Goal: Information Seeking & Learning: Check status

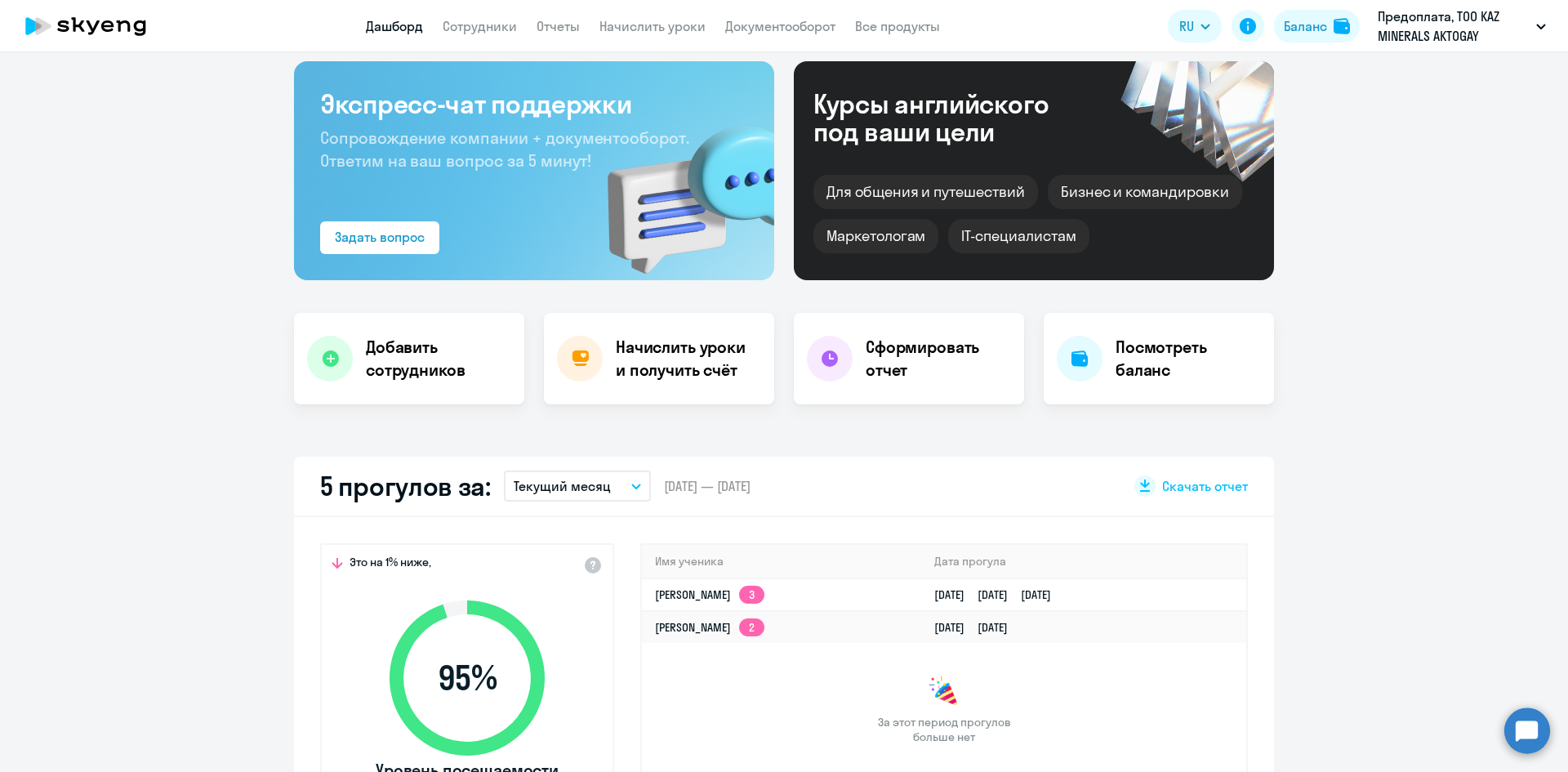
scroll to position [163, 0]
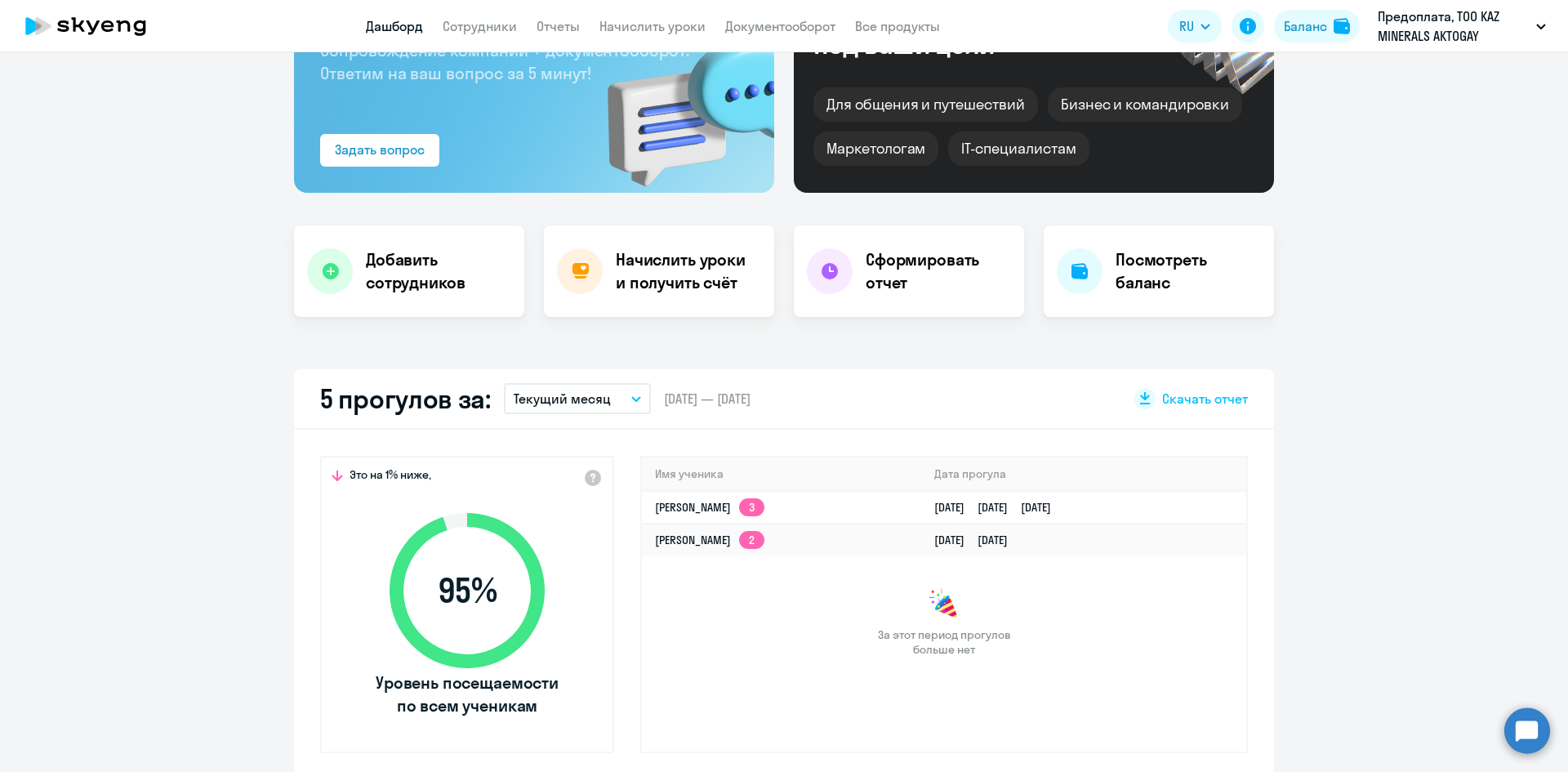
select select "30"
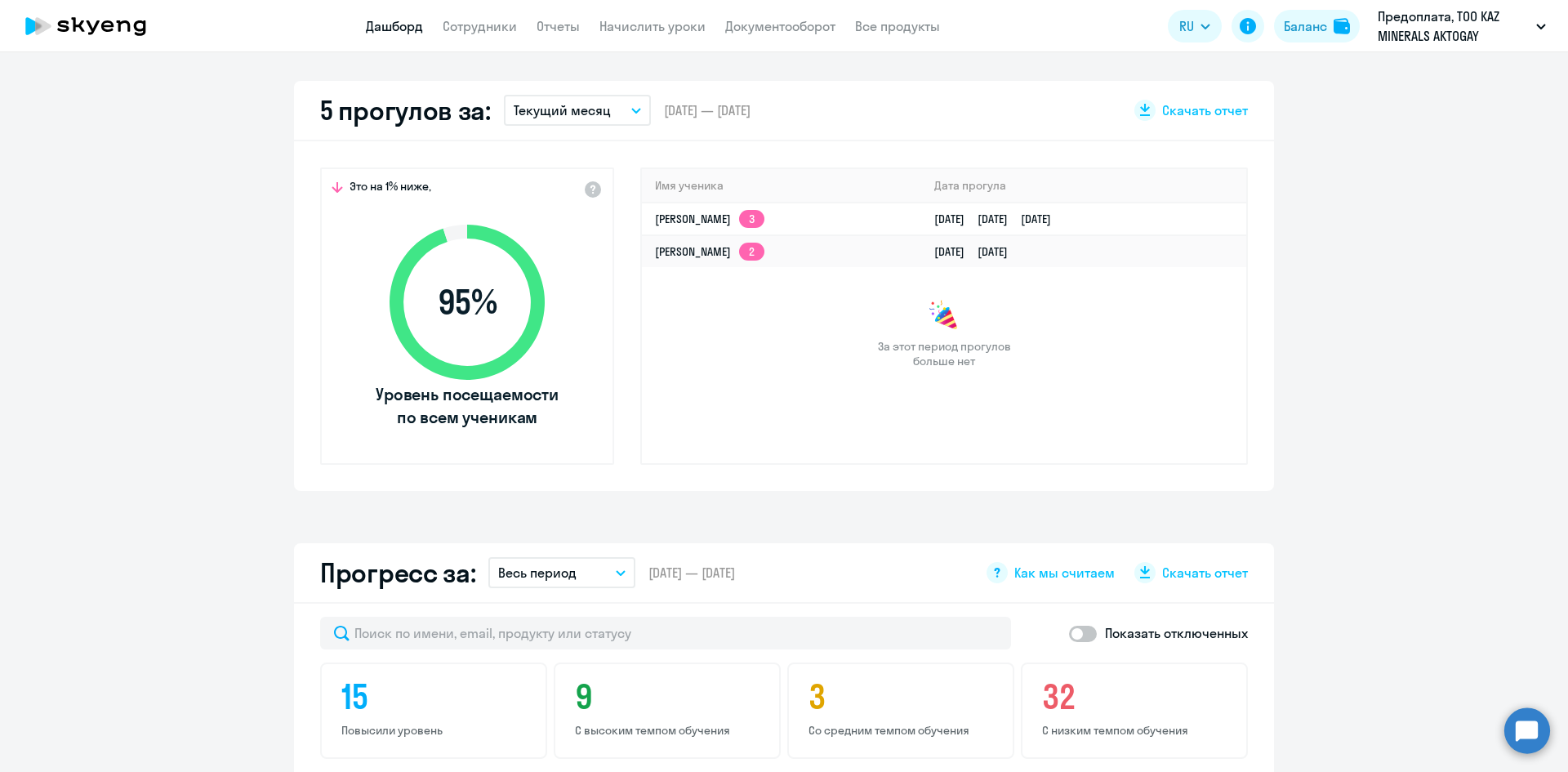
scroll to position [490, 0]
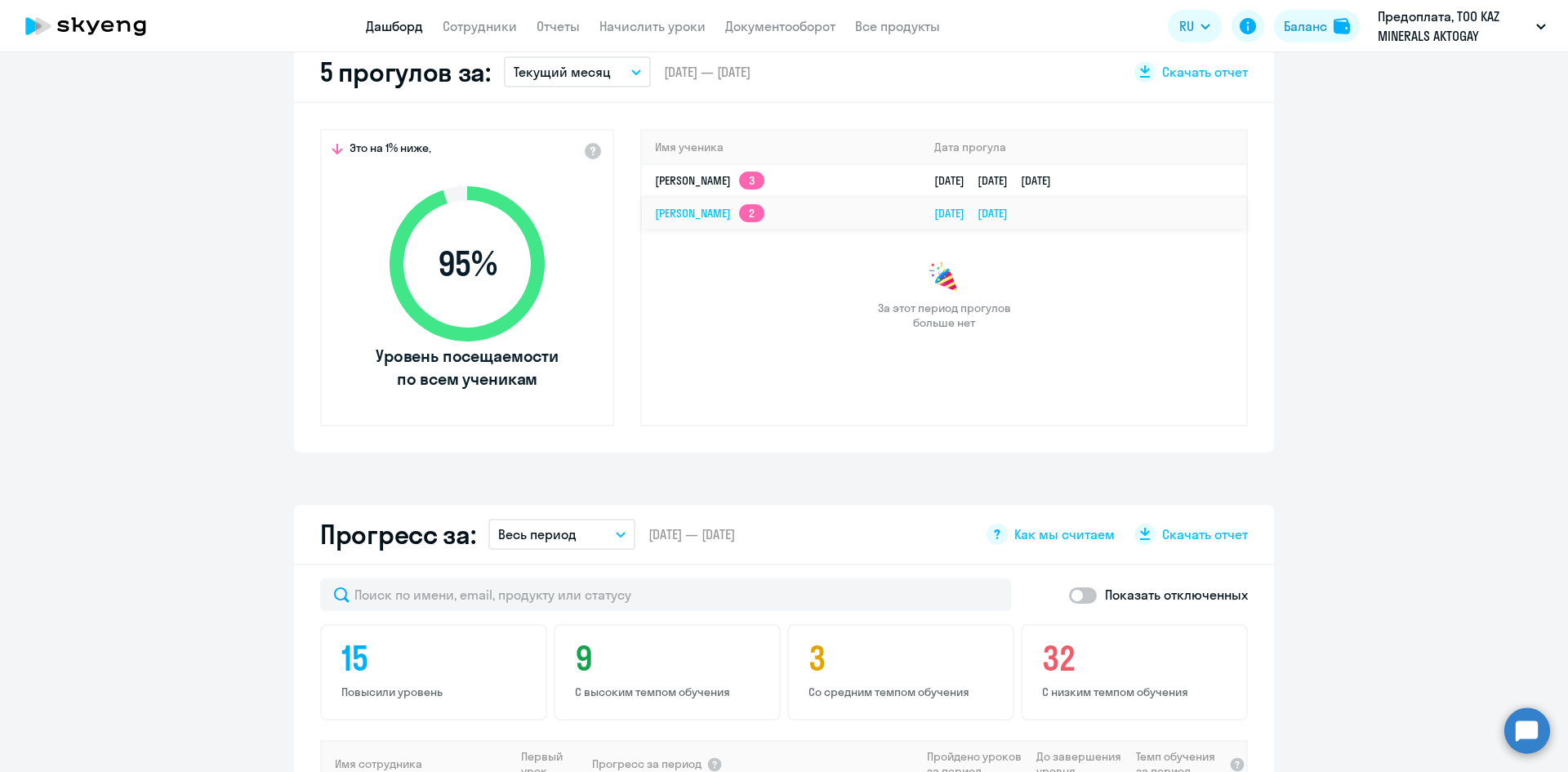
click at [764, 209] on link "[PERSON_NAME] 2" at bounding box center [709, 213] width 109 height 15
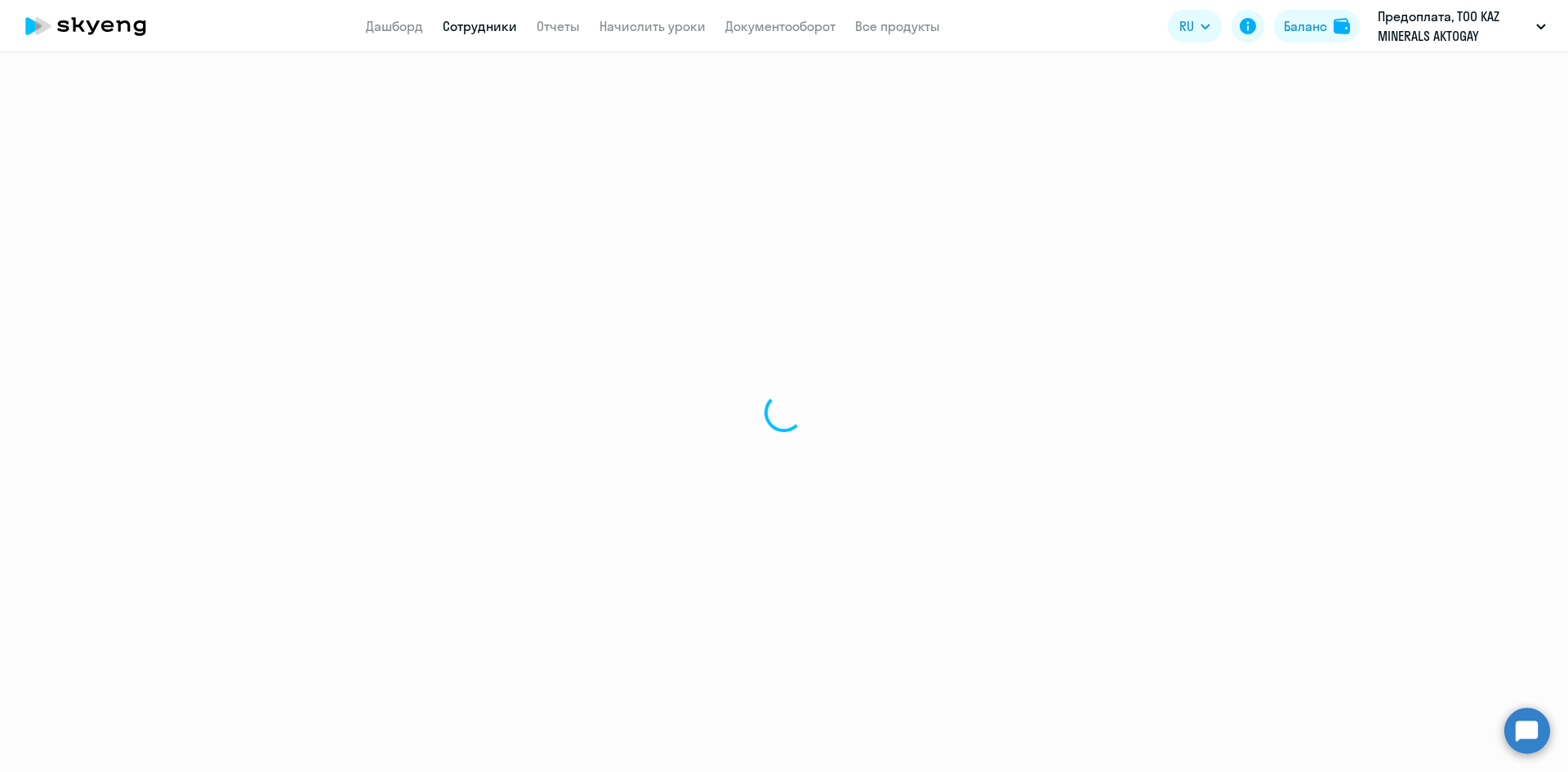
select select "english"
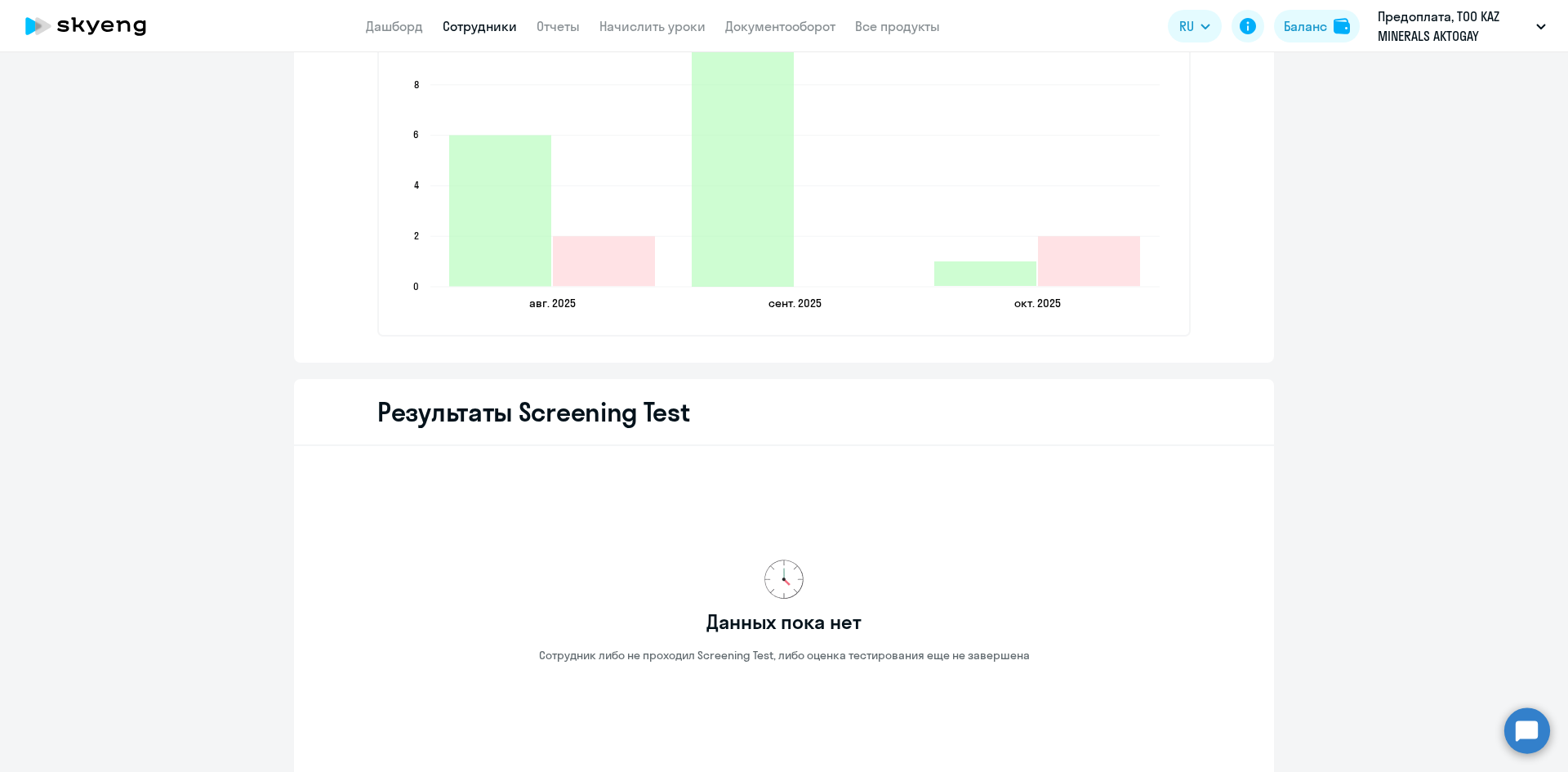
scroll to position [1960, 0]
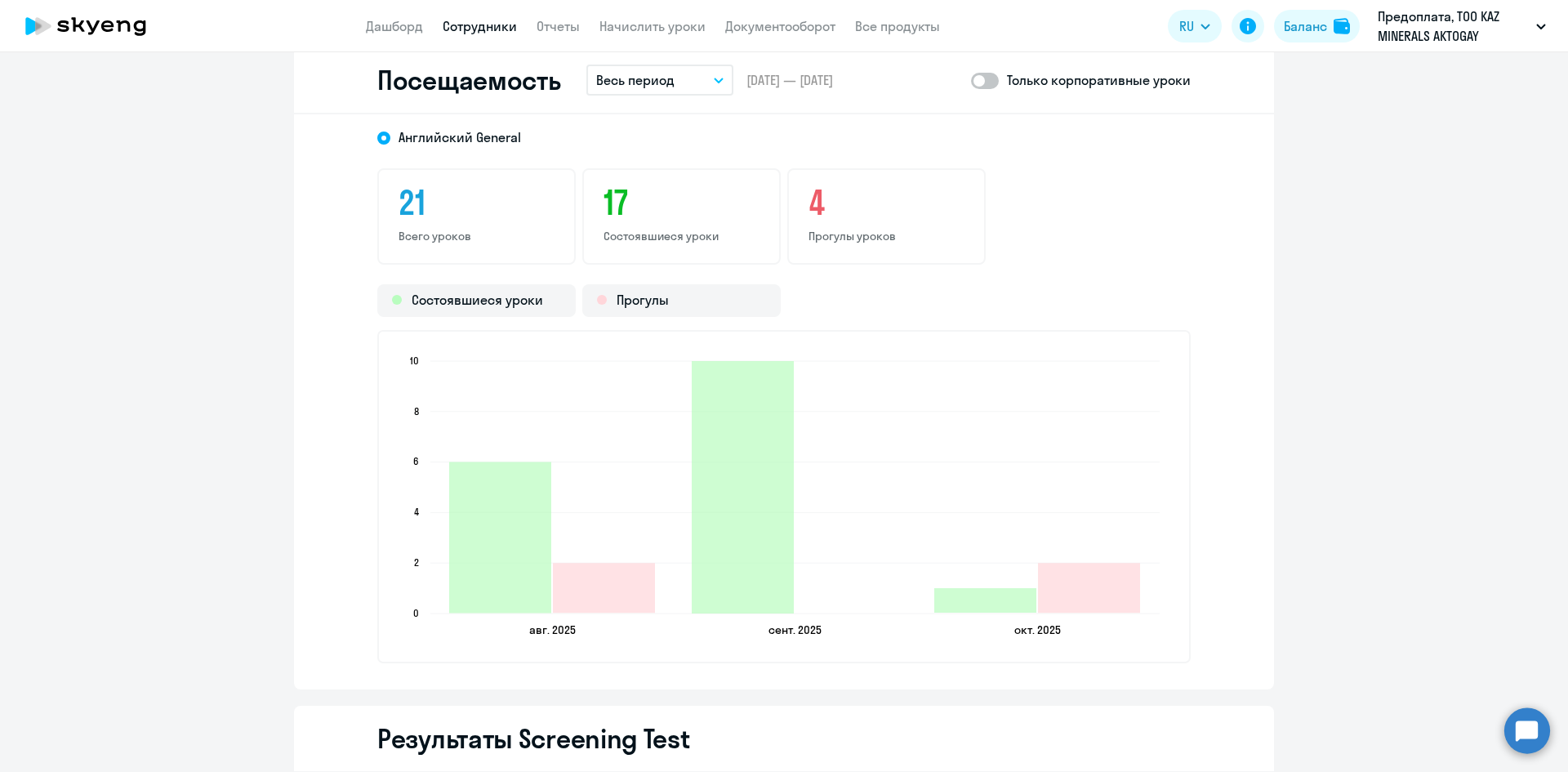
click at [706, 68] on button "Весь период" at bounding box center [659, 80] width 147 height 31
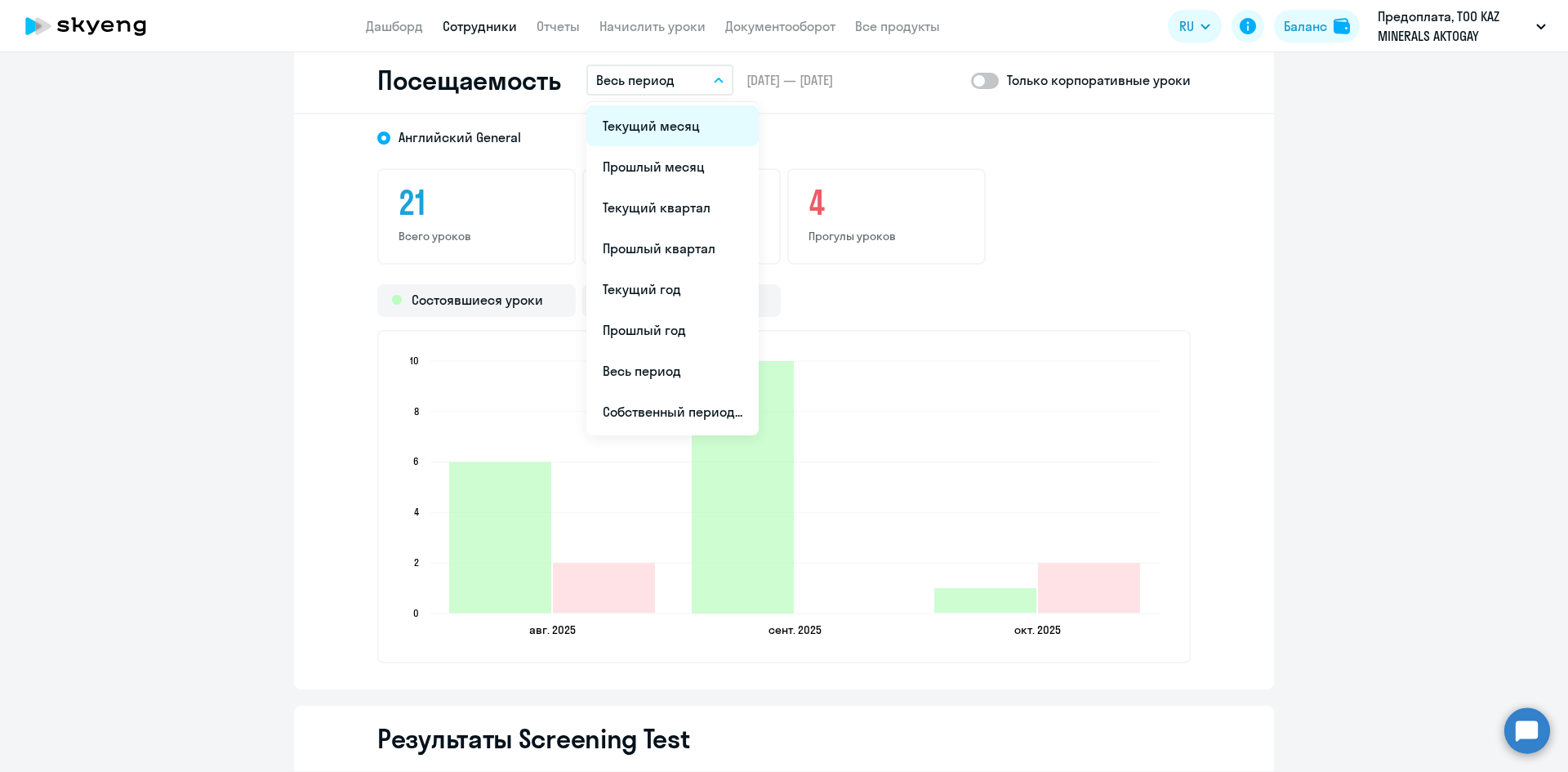
drag, startPoint x: 699, startPoint y: 176, endPoint x: 683, endPoint y: 140, distance: 39.9
click at [683, 140] on ul "Текущий месяц Прошлый месяц Текущий квартал [GEOGRAPHIC_DATA] квартал [GEOGRAPH…" at bounding box center [672, 268] width 172 height 333
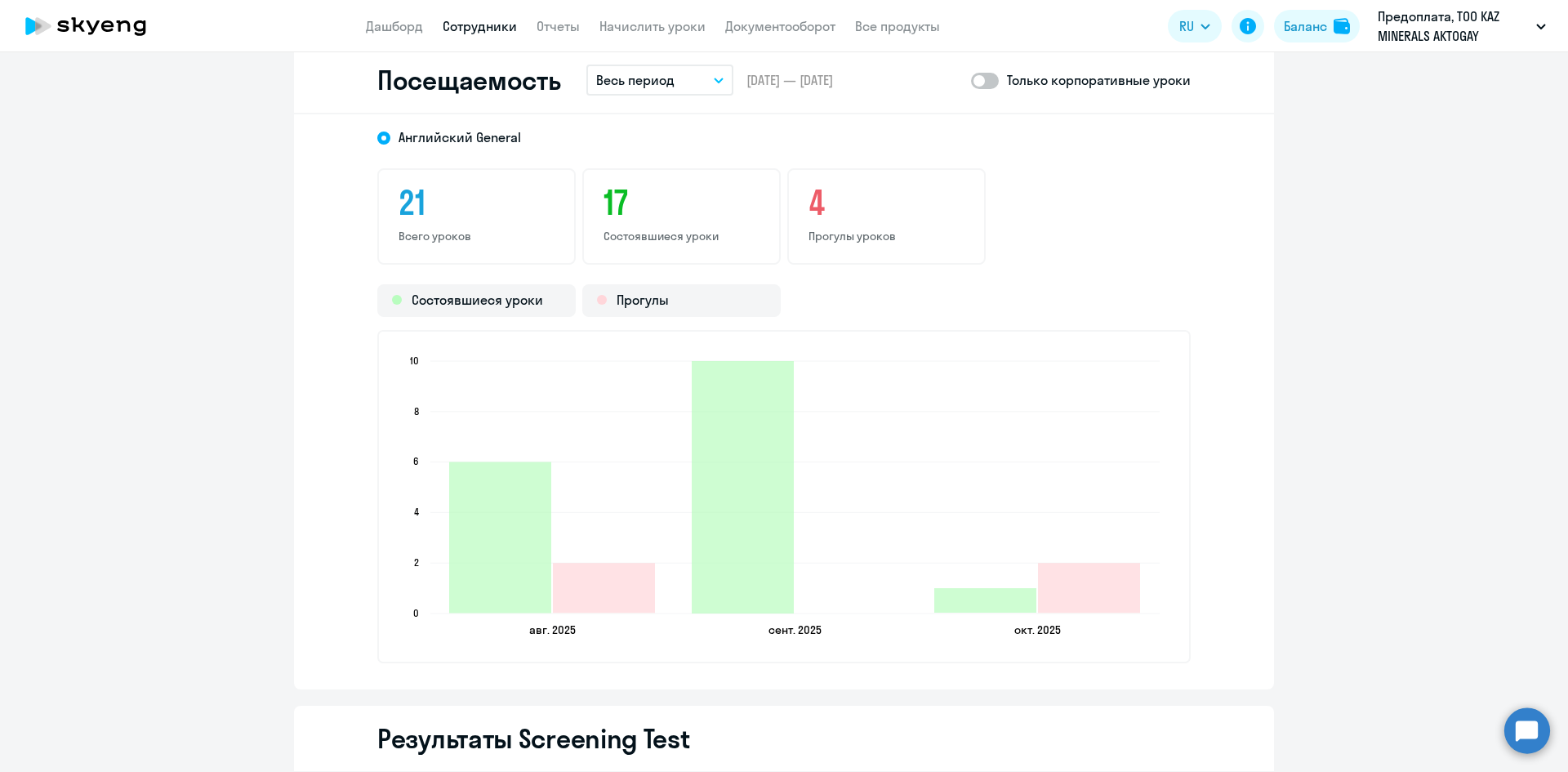
click at [696, 82] on button "Весь период" at bounding box center [659, 80] width 147 height 31
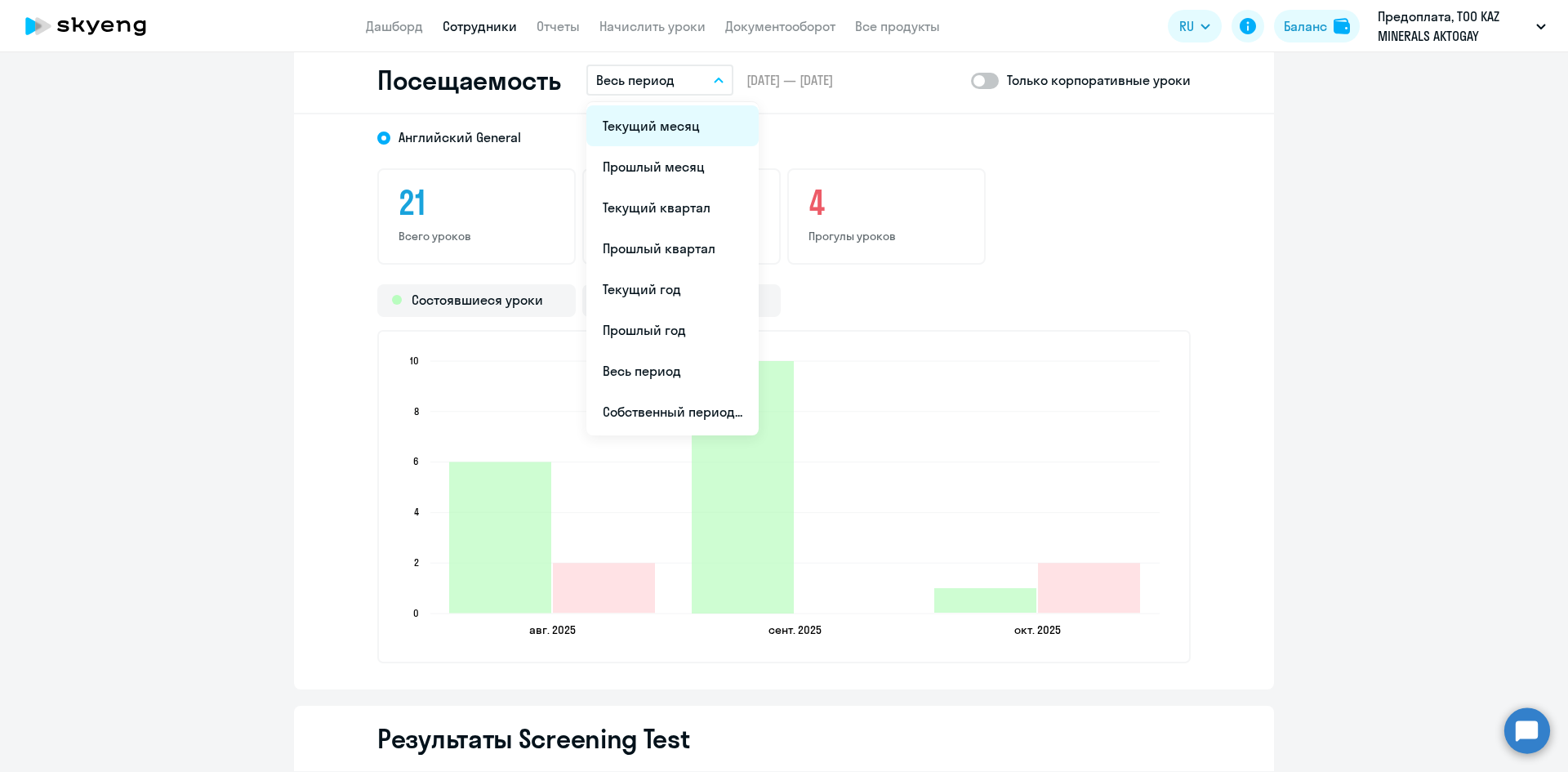
click at [662, 130] on li "Текущий месяц" at bounding box center [672, 125] width 172 height 41
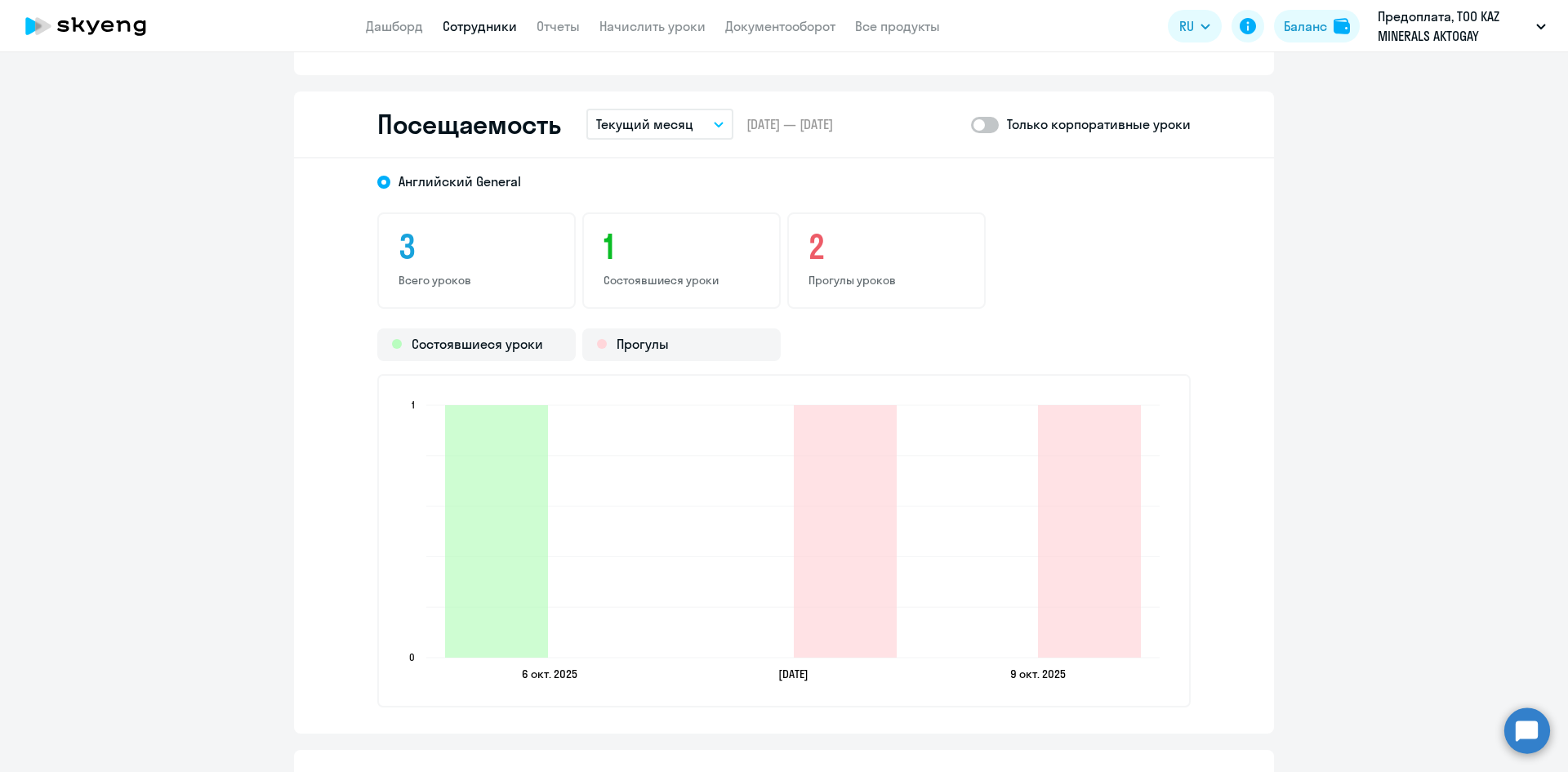
scroll to position [1919, 0]
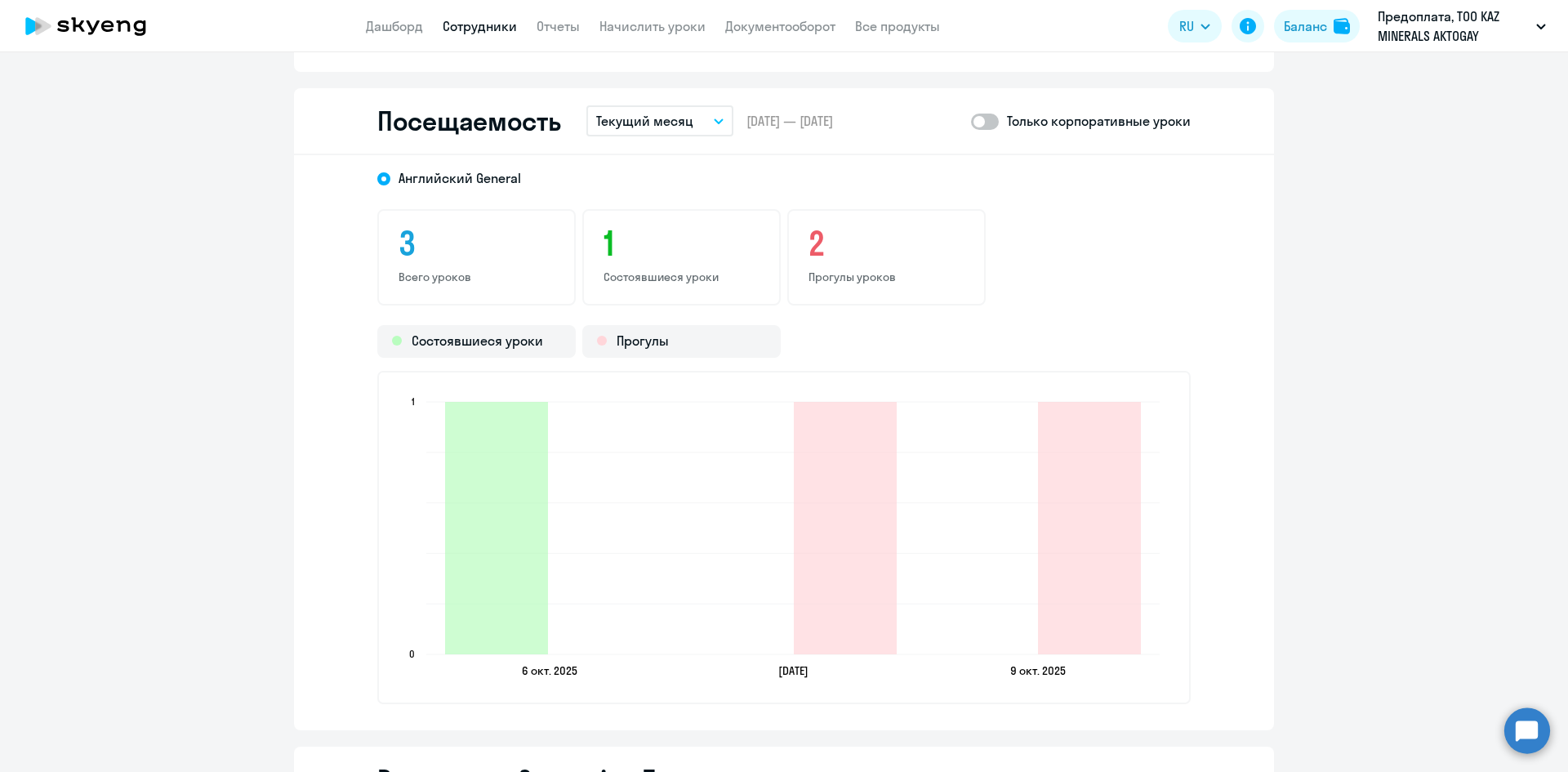
click at [395, 707] on div "Английский General 3 Всего уроков 1 Состоявшиеся уроки 2 Прогулы уроков Состояв…" at bounding box center [784, 442] width 980 height 575
